Goal: Find specific page/section: Find specific page/section

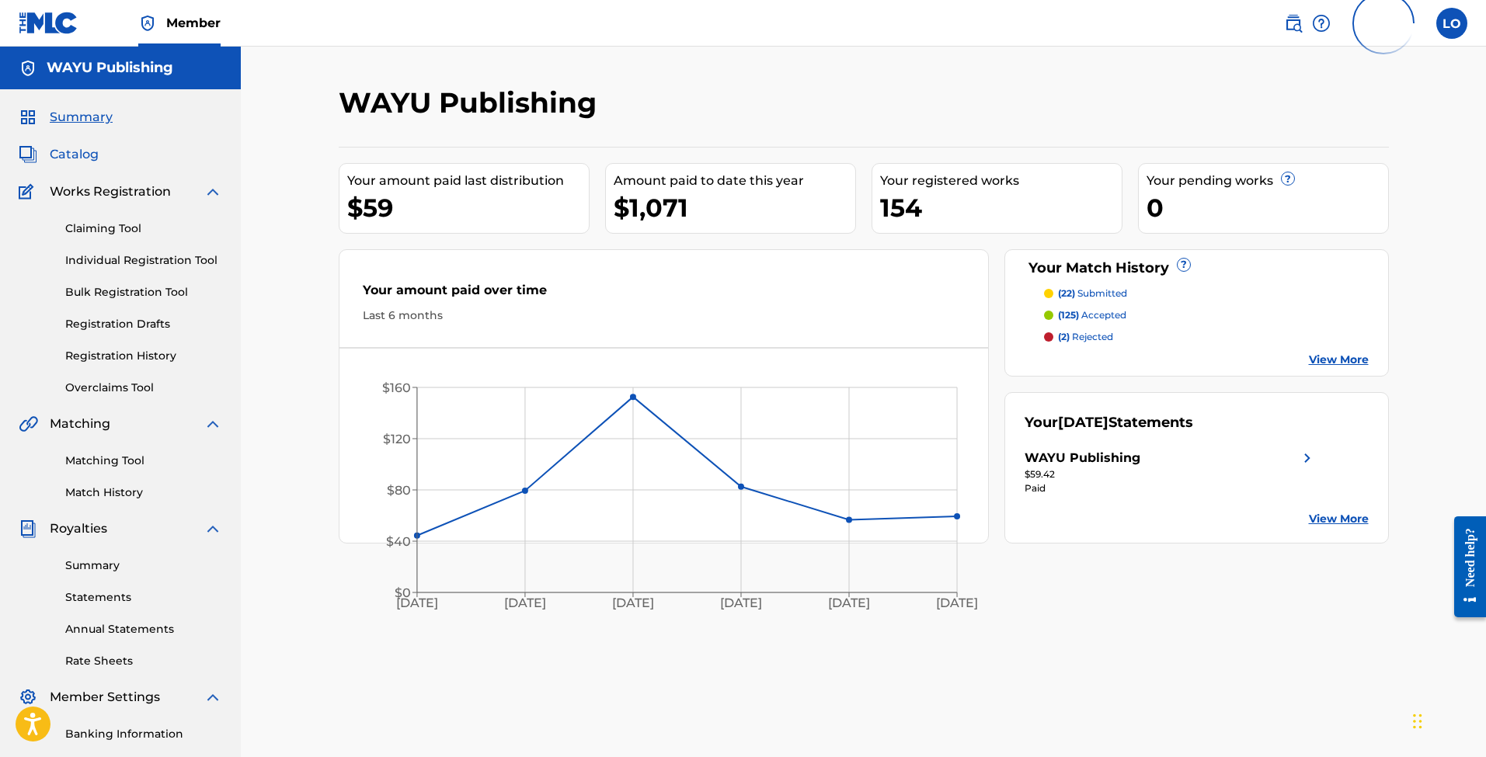
click at [86, 147] on span "Catalog" at bounding box center [74, 154] width 49 height 19
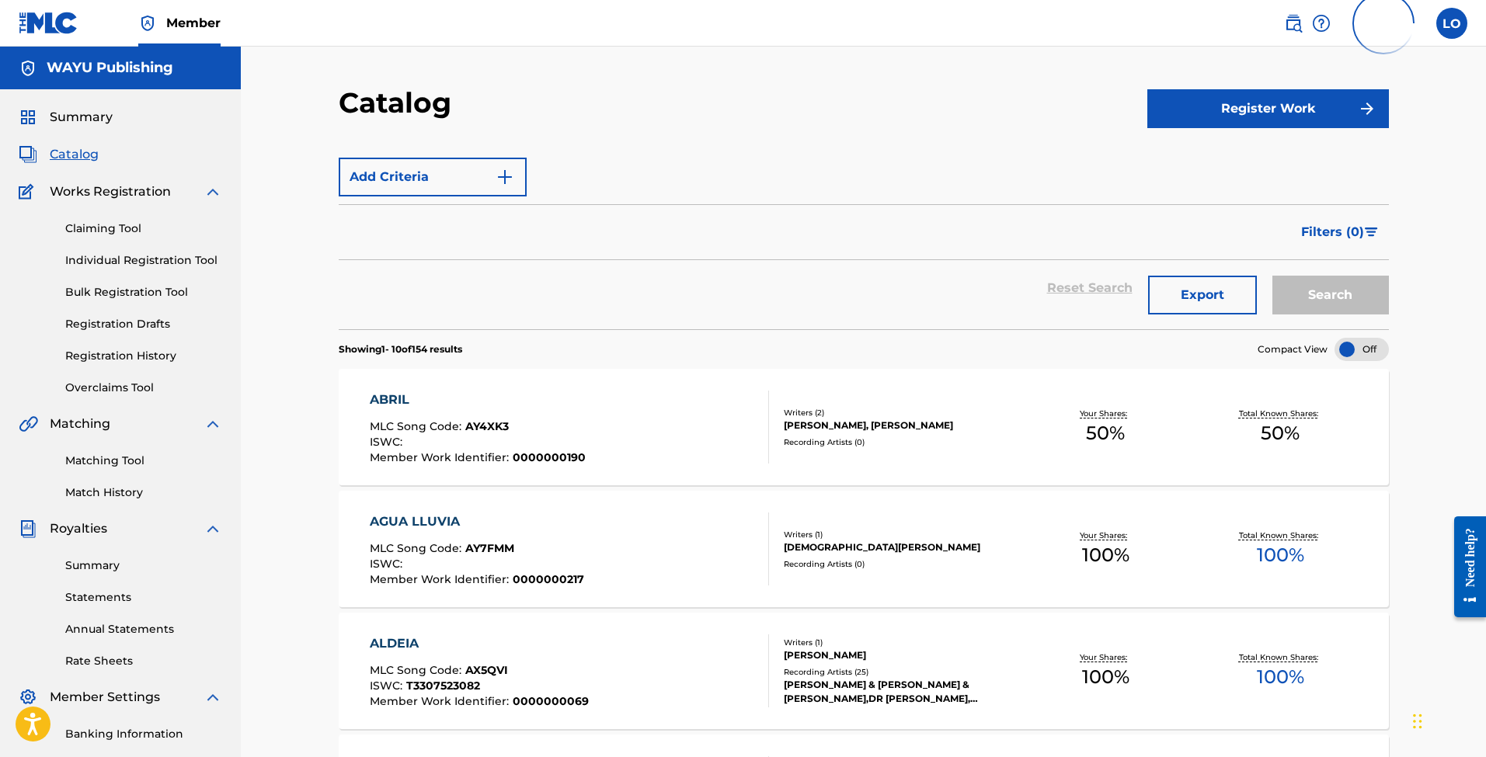
click at [425, 409] on div "ABRIL" at bounding box center [478, 400] width 216 height 19
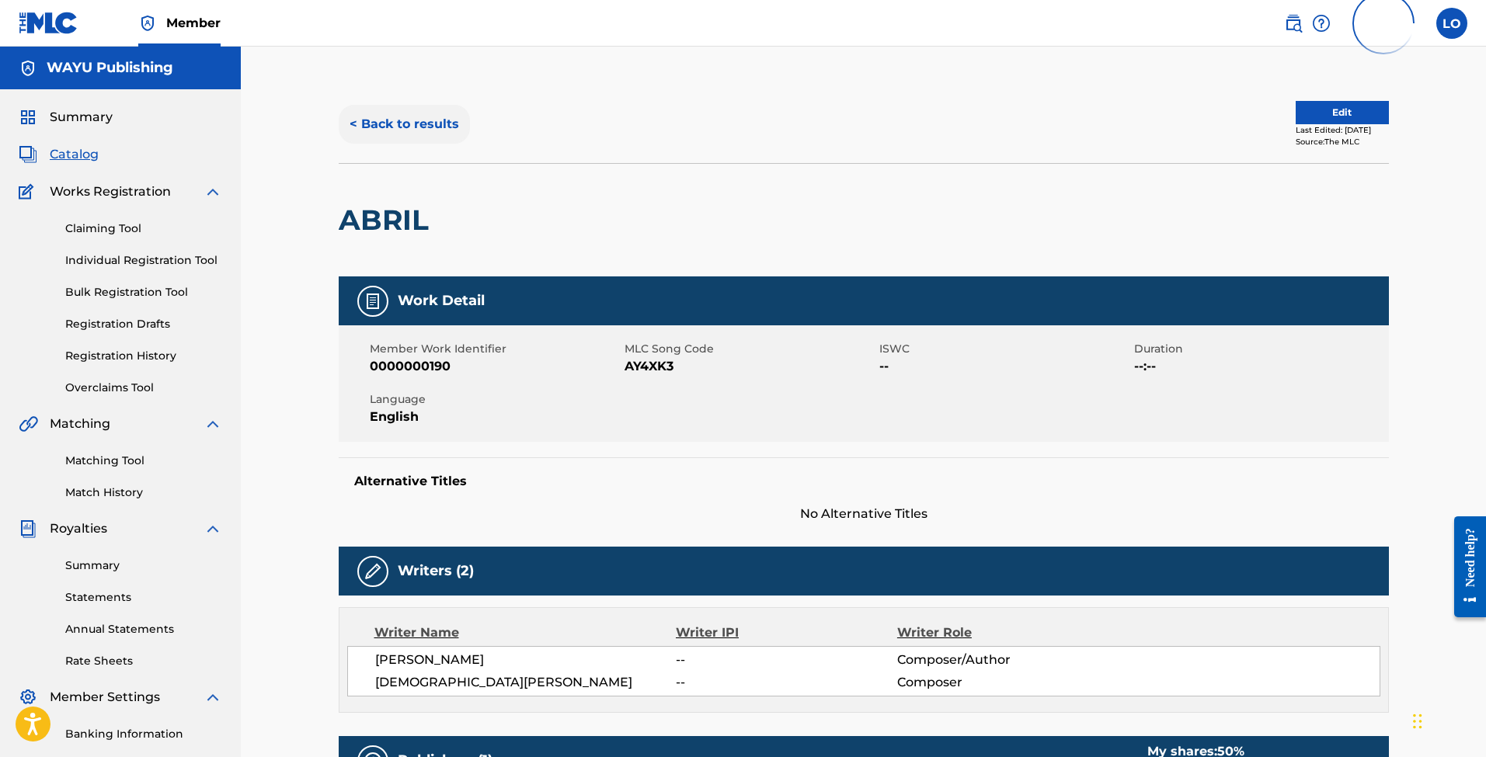
click at [414, 134] on button "< Back to results" at bounding box center [404, 124] width 131 height 39
